Goal: Book appointment/travel/reservation

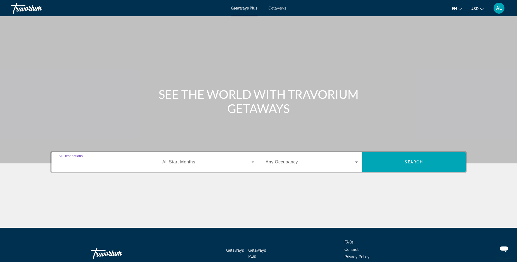
click at [108, 161] on input "Destination All Destinations" at bounding box center [105, 162] width 92 height 7
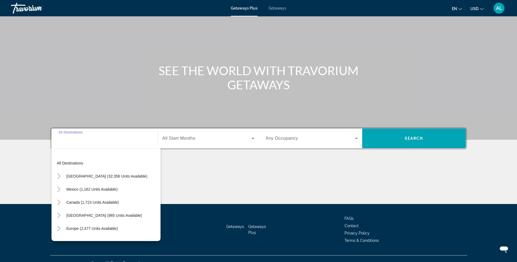
scroll to position [32, 0]
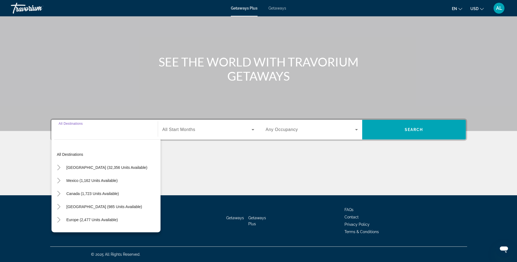
click at [84, 135] on div "Search widget" at bounding box center [105, 130] width 92 height 16
click at [86, 133] on div "Search widget" at bounding box center [105, 130] width 92 height 16
click at [78, 123] on div "Destination All Destinations" at bounding box center [105, 130] width 92 height 16
click at [180, 130] on span "All Start Months" at bounding box center [178, 129] width 33 height 5
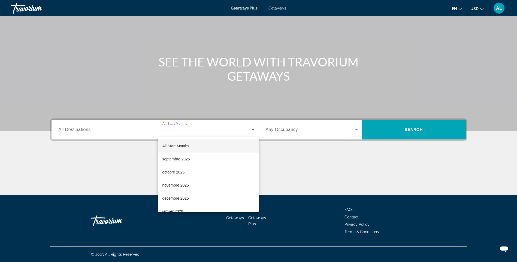
scroll to position [112, 0]
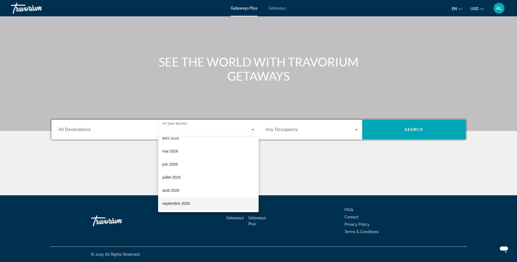
click at [180, 201] on span "septembre 2026" at bounding box center [176, 203] width 28 height 7
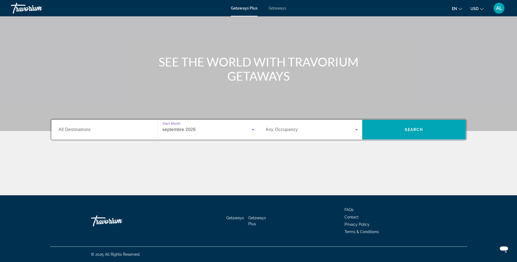
click at [253, 130] on icon "Search widget" at bounding box center [252, 129] width 3 height 1
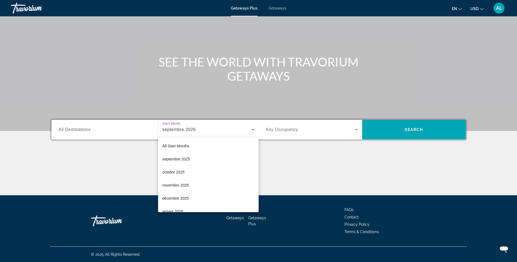
scroll to position [110, 0]
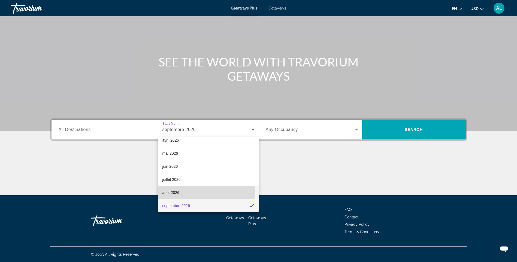
click at [173, 191] on span "août 2026" at bounding box center [170, 192] width 17 height 7
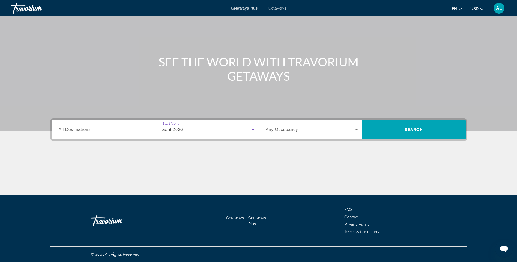
click at [356, 131] on icon "Search widget" at bounding box center [356, 129] width 7 height 7
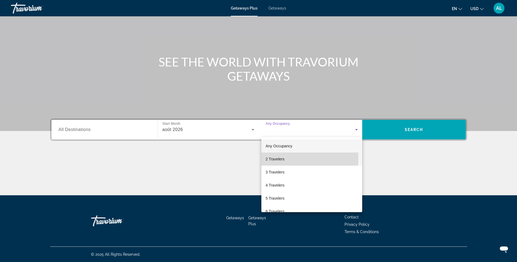
click at [283, 158] on span "2 Travelers" at bounding box center [275, 159] width 19 height 7
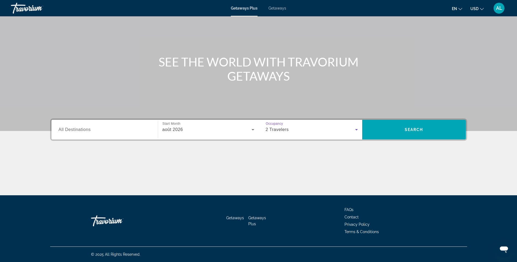
click at [85, 130] on span "All Destinations" at bounding box center [75, 129] width 32 height 5
click at [85, 130] on input "Destination All Destinations" at bounding box center [105, 130] width 92 height 7
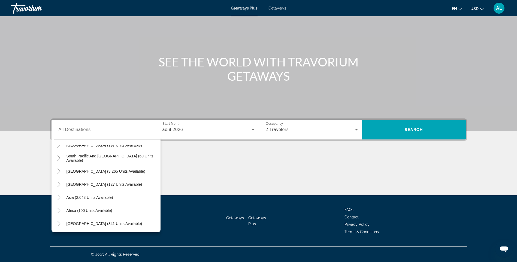
scroll to position [88, 0]
click at [61, 157] on icon "Toggle South Pacific and Oceania (69 units available)" at bounding box center [58, 157] width 5 height 5
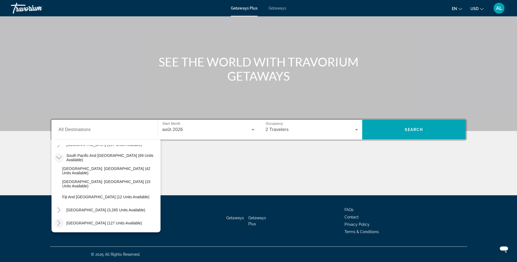
click at [57, 223] on icon "Toggle Central America (127 units available)" at bounding box center [58, 222] width 5 height 5
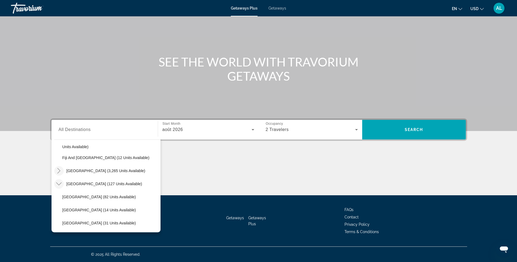
click at [56, 169] on icon "Toggle South America (3,265 units available)" at bounding box center [58, 170] width 5 height 5
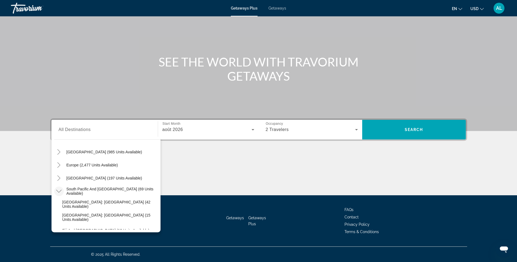
scroll to position [49, 0]
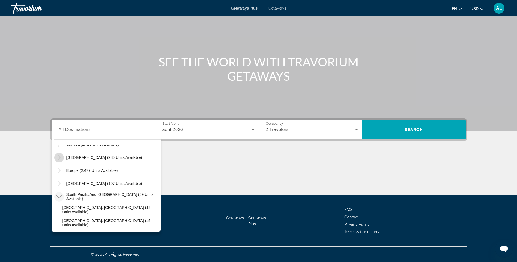
click at [58, 155] on icon "Toggle Caribbean & Atlantic Islands (985 units available)" at bounding box center [58, 157] width 5 height 5
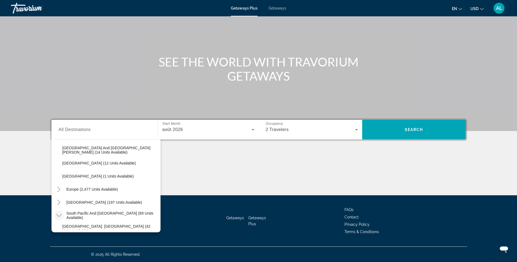
scroll to position [161, 0]
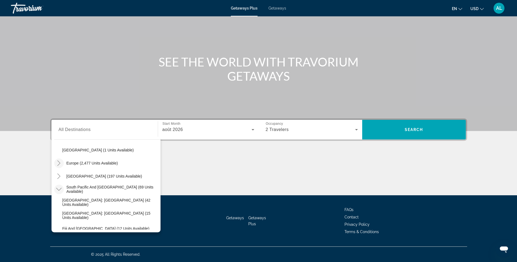
click at [57, 163] on icon "Toggle Europe (2,477 units available)" at bounding box center [58, 162] width 5 height 5
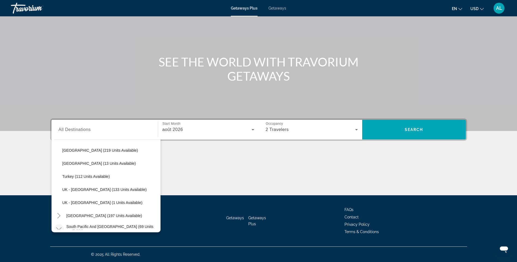
scroll to position [422, 0]
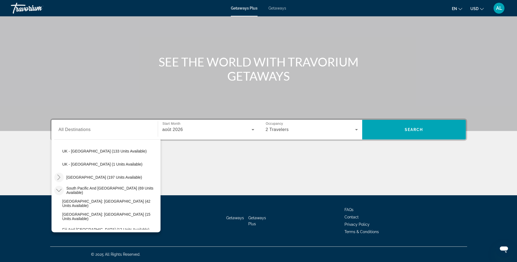
click at [57, 177] on icon "Toggle Australia (197 units available)" at bounding box center [58, 177] width 5 height 5
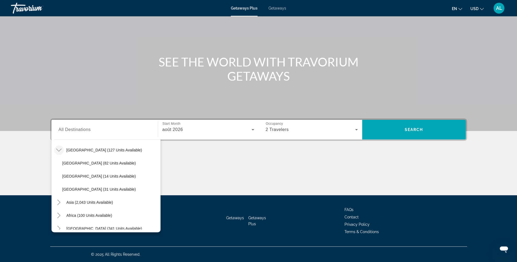
scroll to position [703, 0]
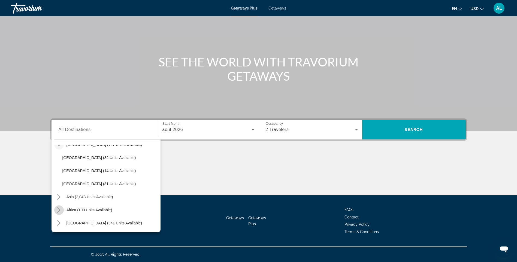
click at [57, 210] on icon "Toggle Africa (100 units available)" at bounding box center [58, 209] width 5 height 5
click at [88, 209] on span "Other (41 units available)" at bounding box center [83, 210] width 43 height 4
type input "**********"
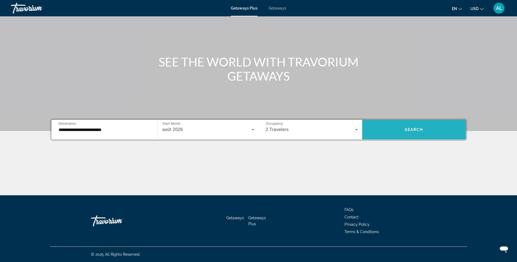
click at [392, 129] on span "Search widget" at bounding box center [413, 129] width 103 height 13
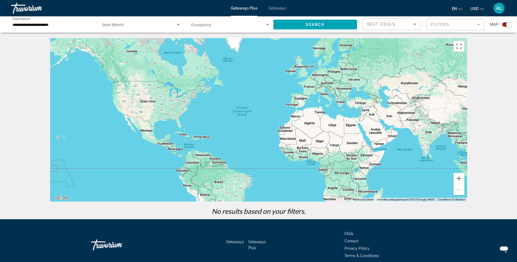
click at [178, 24] on icon "Search widget" at bounding box center [178, 24] width 7 height 7
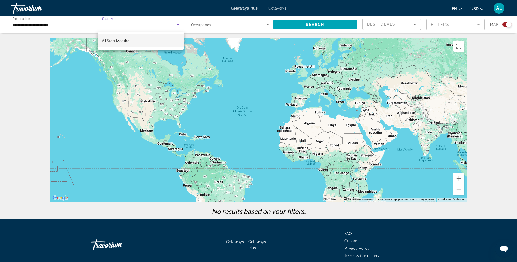
click at [178, 24] on div at bounding box center [258, 131] width 517 height 262
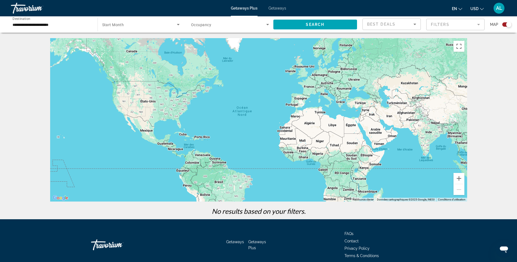
click at [178, 24] on icon "Search widget" at bounding box center [178, 24] width 7 height 7
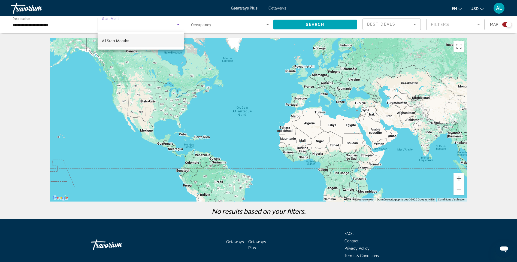
click at [122, 41] on span "All Start Months" at bounding box center [115, 41] width 27 height 4
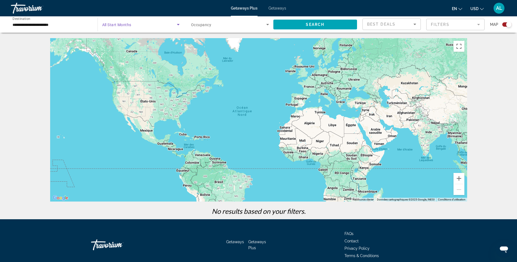
click at [208, 26] on span "Occupancy" at bounding box center [201, 25] width 20 height 4
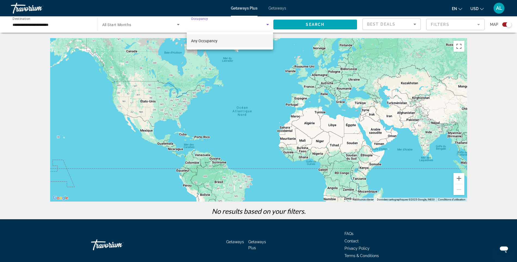
click at [205, 39] on span "Any Occupancy" at bounding box center [204, 41] width 26 height 4
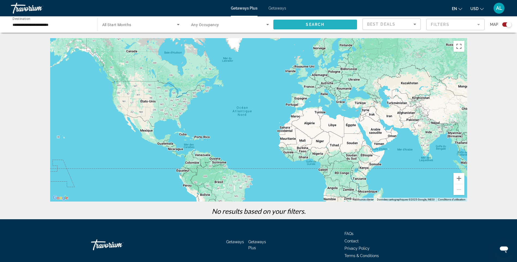
click at [299, 24] on span "Search widget" at bounding box center [315, 24] width 84 height 13
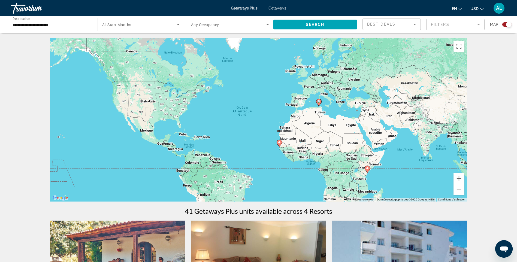
click at [46, 25] on input "**********" at bounding box center [52, 25] width 78 height 7
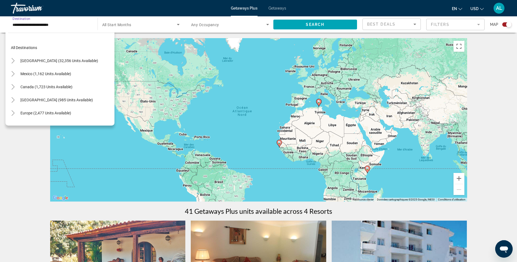
scroll to position [114, 0]
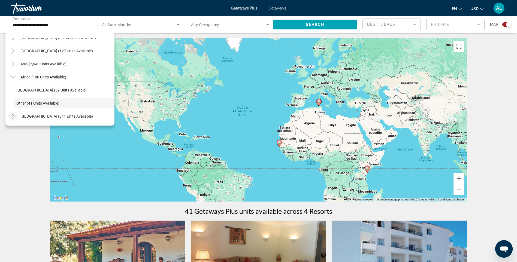
click at [16, 115] on mat-icon "Toggle Middle East (341 units available)" at bounding box center [13, 117] width 10 height 10
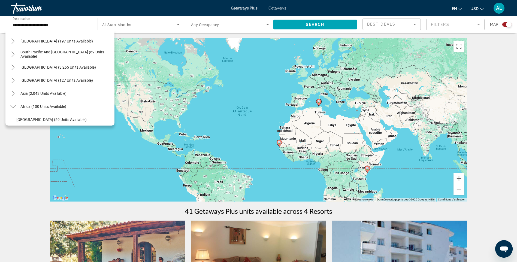
scroll to position [91, 0]
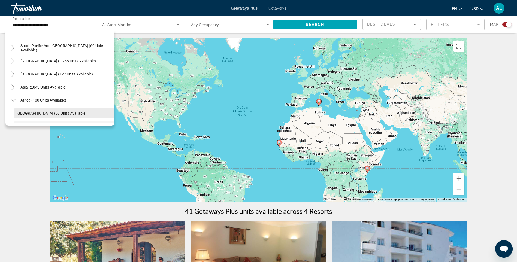
click at [41, 111] on span "[GEOGRAPHIC_DATA] (59 units available)" at bounding box center [51, 113] width 70 height 4
type input "**********"
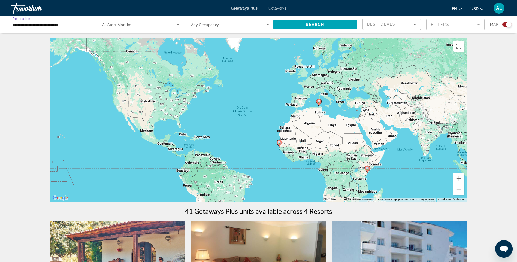
click at [150, 25] on span "Search widget" at bounding box center [139, 24] width 75 height 7
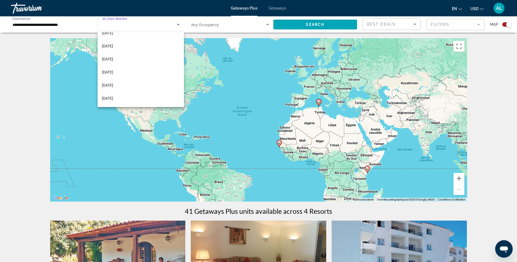
scroll to position [0, 0]
